Goal: Find specific page/section: Find specific page/section

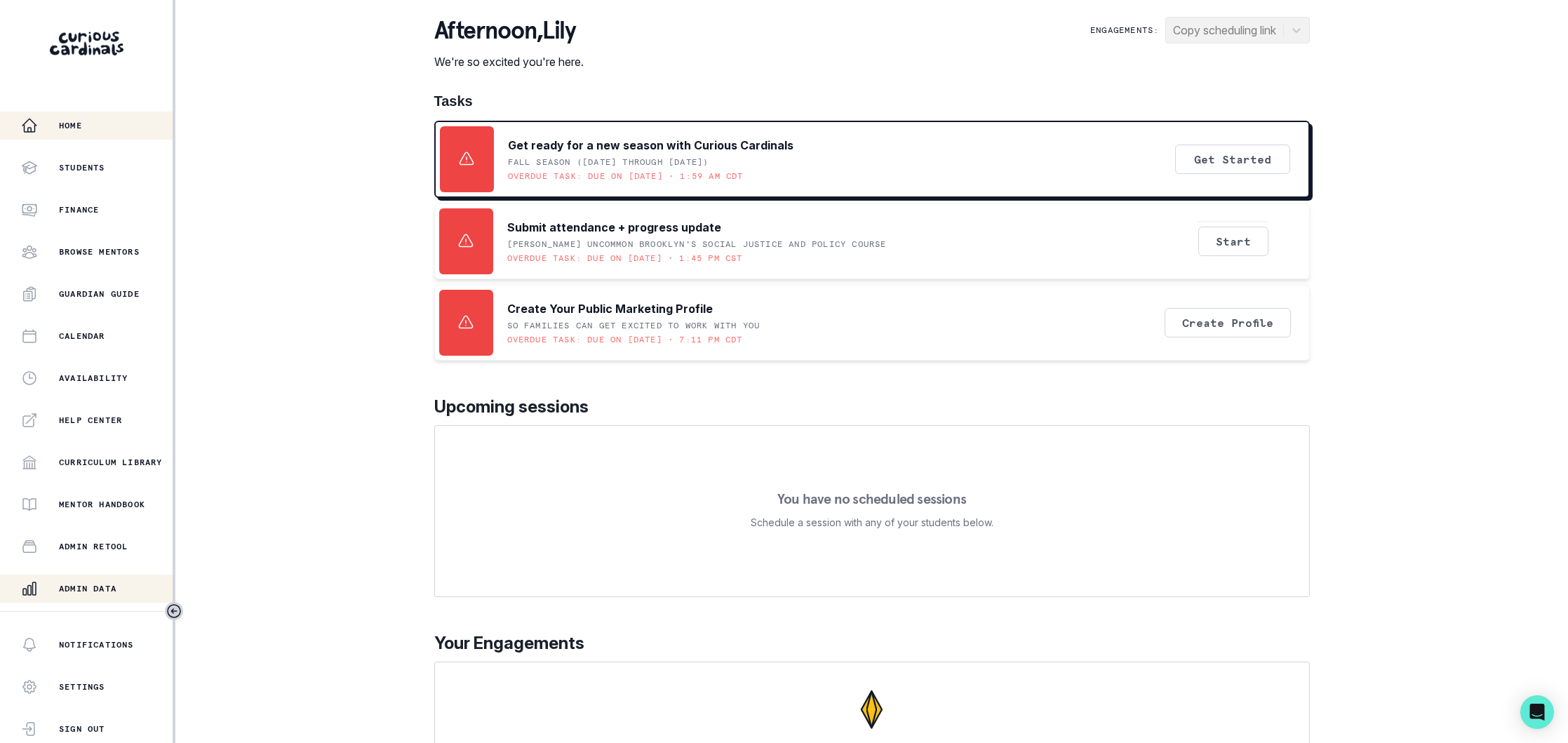
click at [123, 581] on div "Admin Data" at bounding box center [97, 588] width 151 height 17
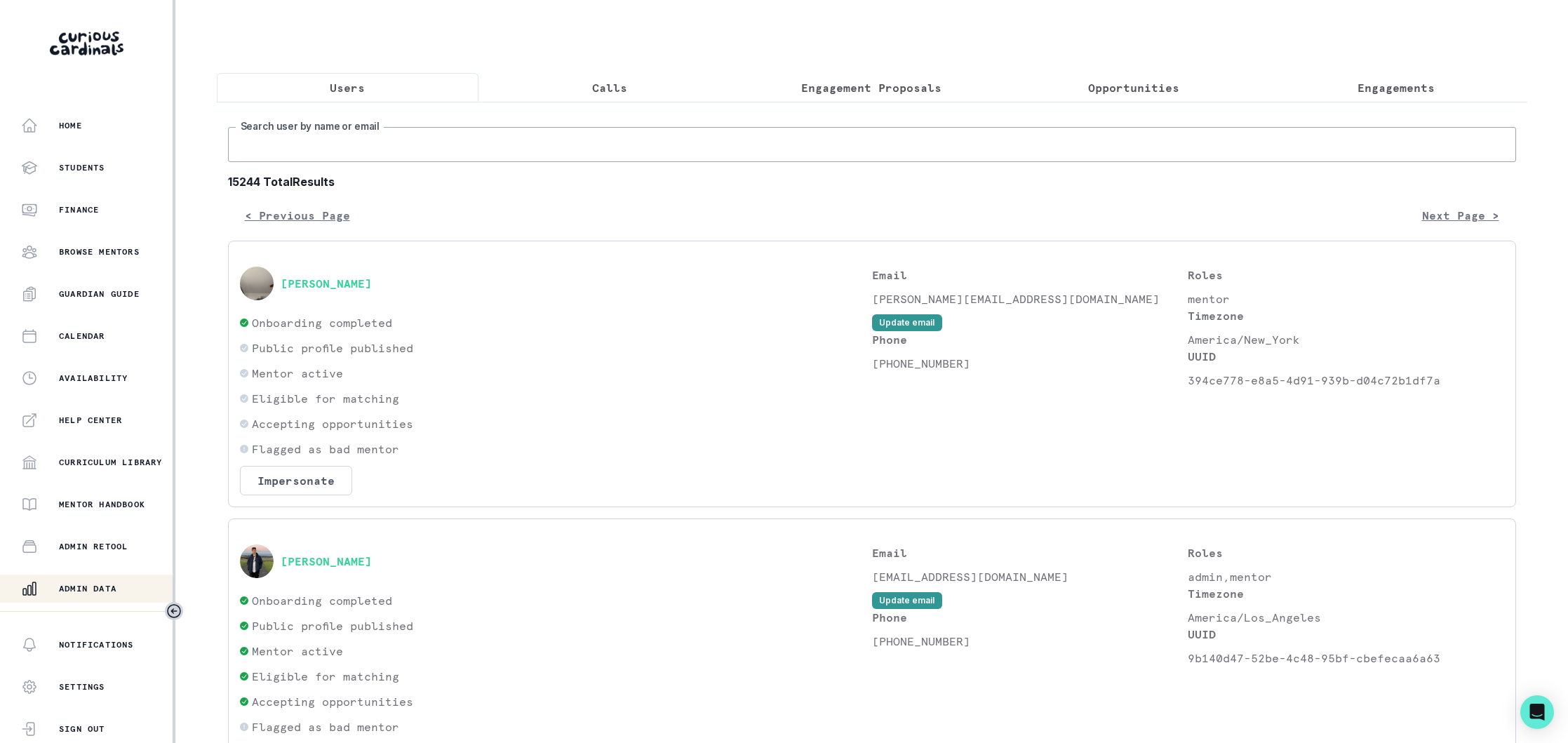
click at [470, 151] on input "Search user by name or email" at bounding box center [871, 144] width 1288 height 35
paste input "[EMAIL_ADDRESS][DOMAIN_NAME]"
type input "[EMAIL_ADDRESS][DOMAIN_NAME]"
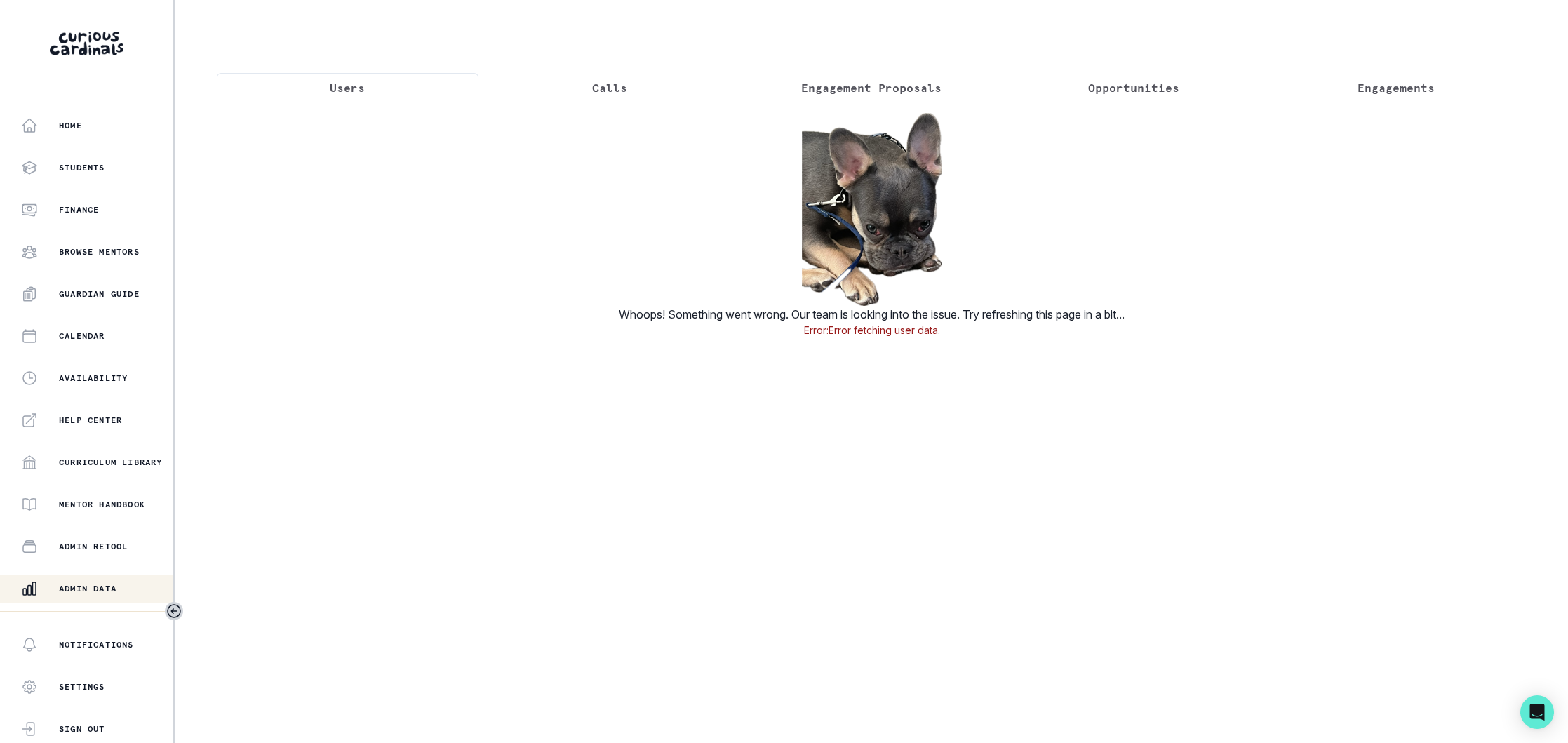
click at [358, 82] on p "Users" at bounding box center [347, 87] width 35 height 17
